Goal: Task Accomplishment & Management: Manage account settings

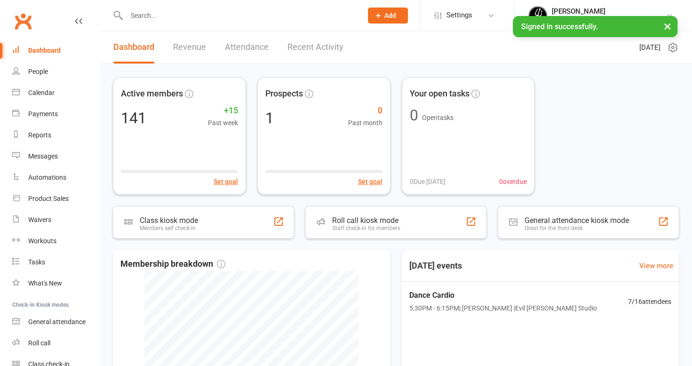
click at [151, 20] on input "text" at bounding box center [240, 15] width 232 height 13
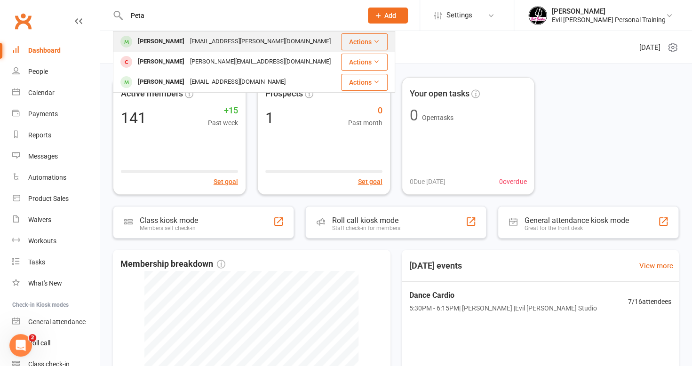
type input "Peta"
click at [145, 40] on div "[PERSON_NAME]" at bounding box center [161, 42] width 52 height 14
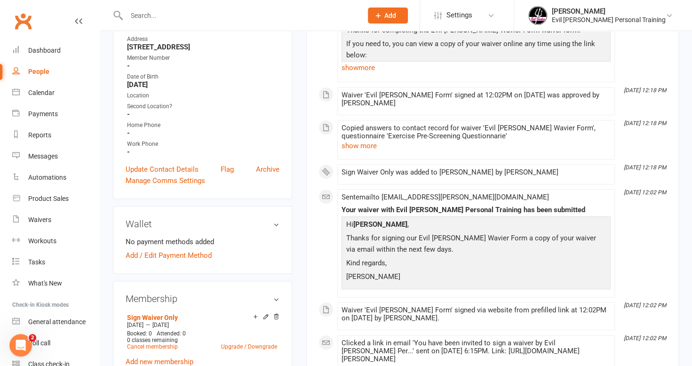
scroll to position [235, 0]
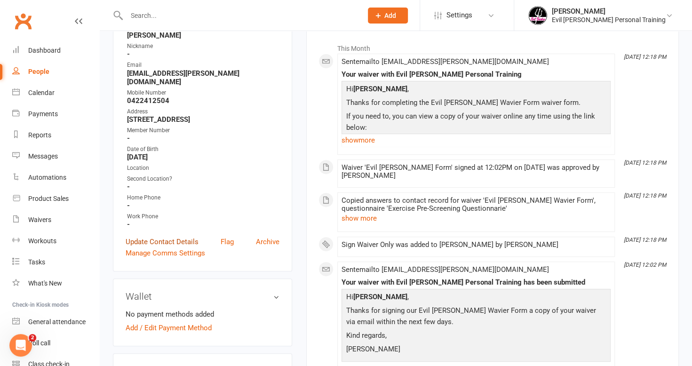
click at [163, 240] on link "Update Contact Details" at bounding box center [162, 241] width 73 height 11
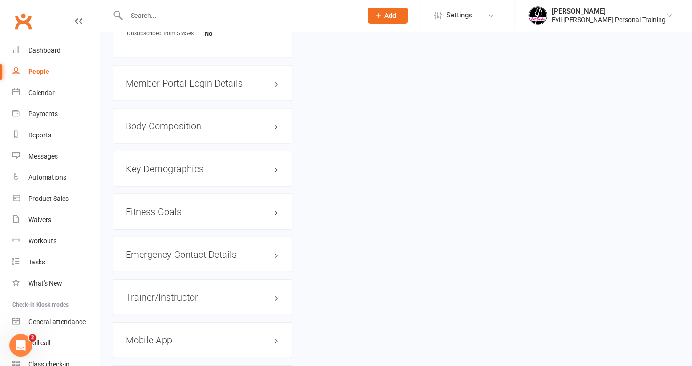
scroll to position [1127, 0]
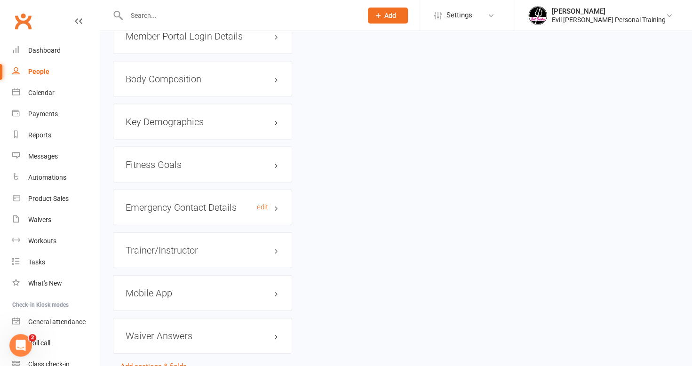
click at [188, 202] on h3 "Emergency Contact Details edit" at bounding box center [203, 207] width 154 height 10
click at [259, 203] on link "edit" at bounding box center [262, 207] width 11 height 8
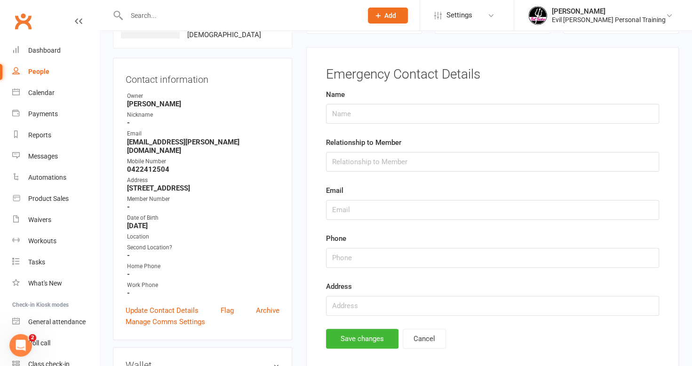
scroll to position [72, 0]
drag, startPoint x: 345, startPoint y: 116, endPoint x: 395, endPoint y: 108, distance: 50.4
click at [345, 116] on input "text" at bounding box center [492, 115] width 333 height 20
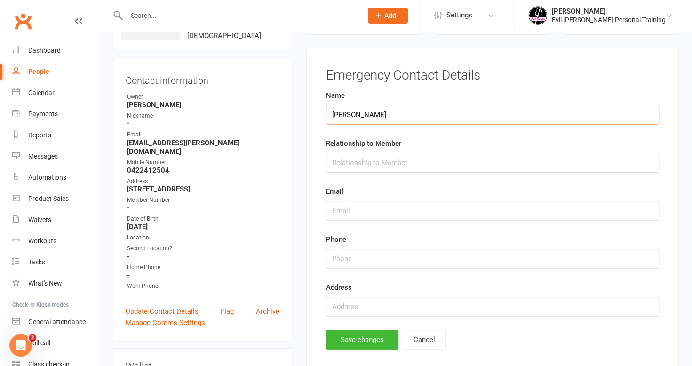
type input "[PERSON_NAME]"
click at [362, 162] on input "text" at bounding box center [492, 163] width 333 height 20
type input "Husband"
click at [335, 260] on input "string" at bounding box center [492, 259] width 333 height 20
type input "0432523981"
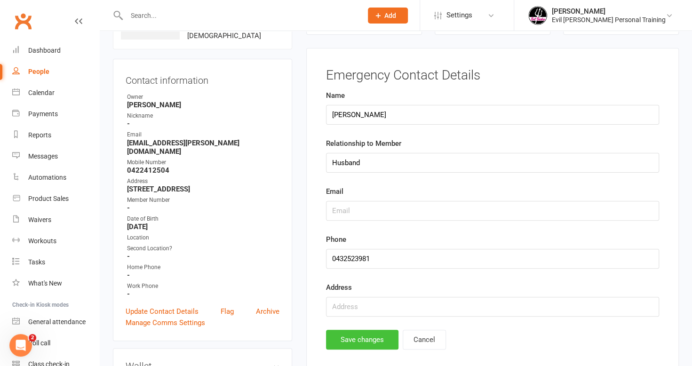
click at [362, 337] on button "Save changes" at bounding box center [362, 340] width 72 height 20
